Goal: Task Accomplishment & Management: Manage account settings

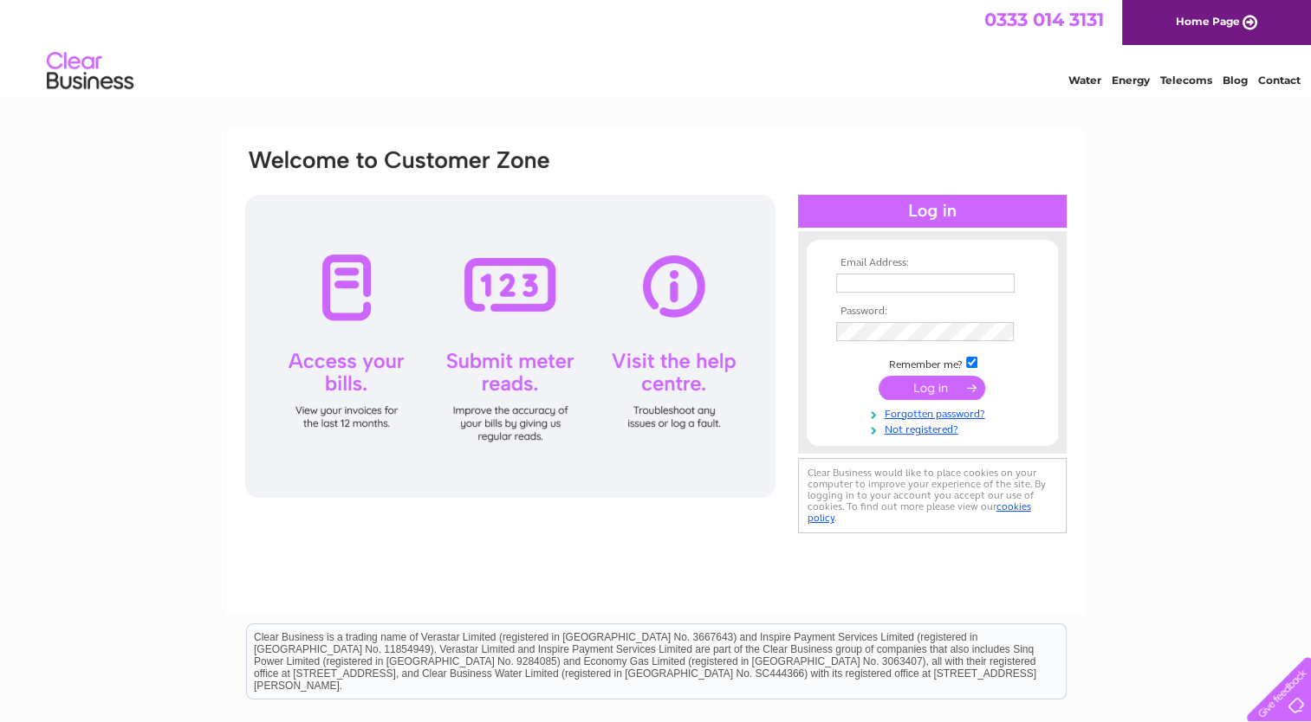
type input "[PERSON_NAME][EMAIL_ADDRESS][DOMAIN_NAME]"
click at [932, 386] on input "submit" at bounding box center [931, 388] width 107 height 24
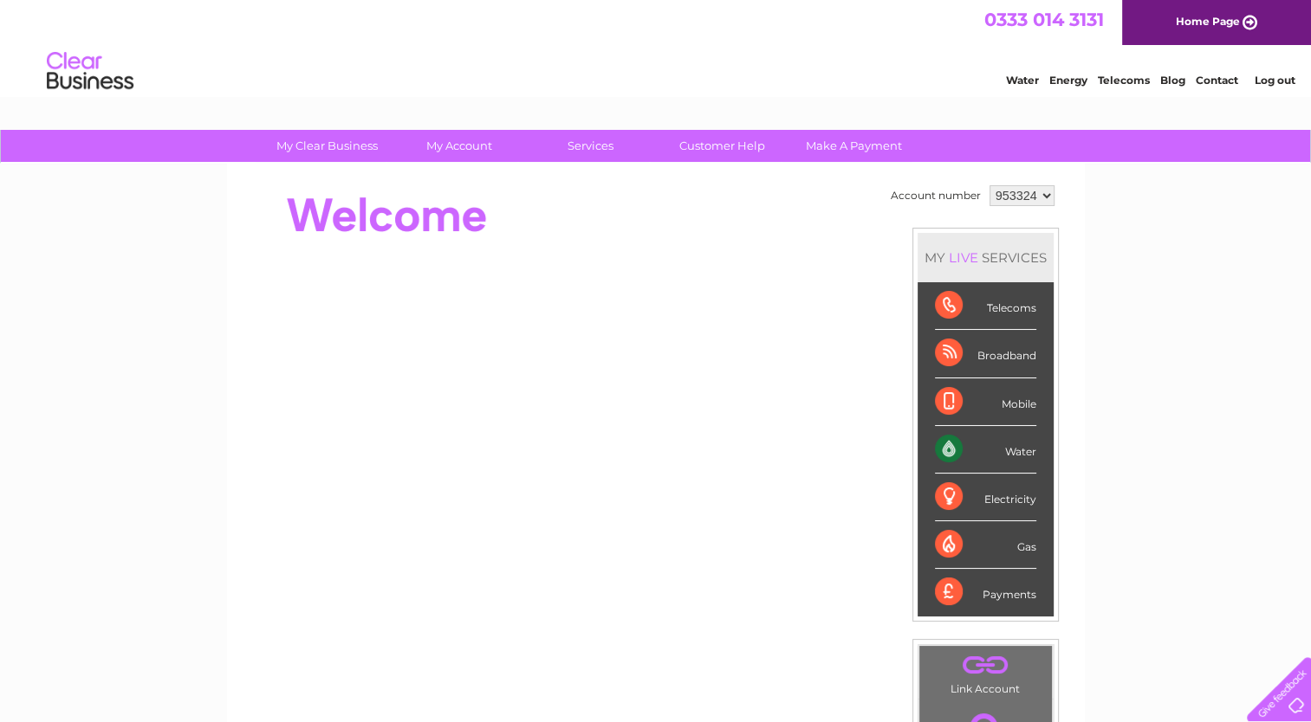
click at [1012, 459] on div "Water" at bounding box center [985, 450] width 101 height 48
click at [1007, 448] on div "Water" at bounding box center [985, 450] width 101 height 48
